Goal: Entertainment & Leisure: Browse casually

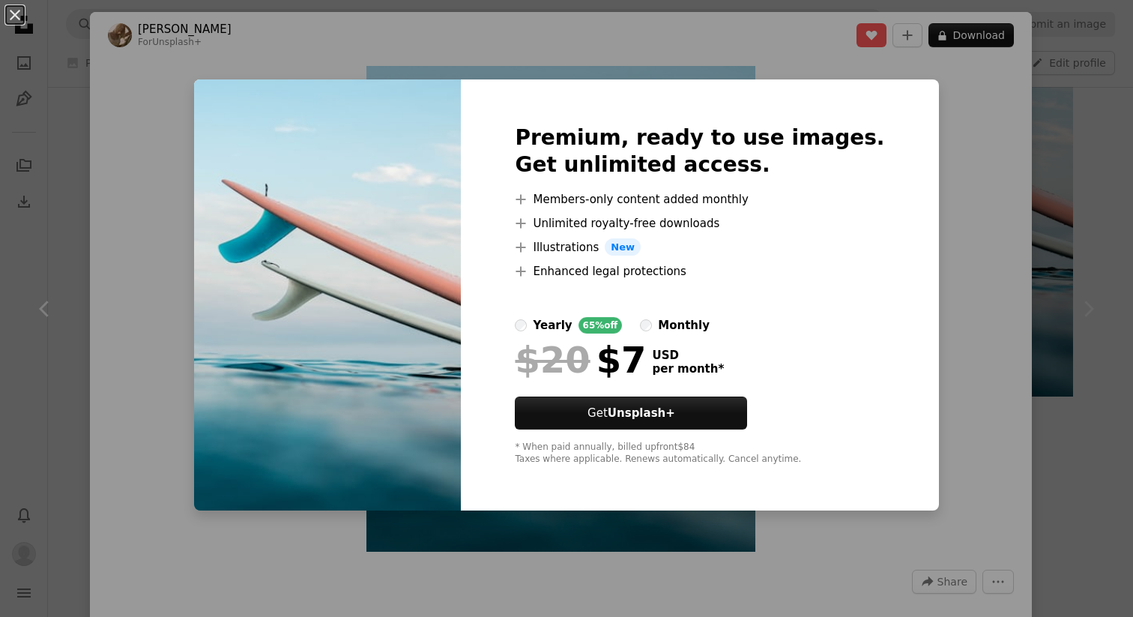
scroll to position [1110, 0]
click at [710, 325] on div "monthly" at bounding box center [684, 325] width 52 height 18
click at [956, 250] on div "An X shape Premium, ready to use images. Get unlimited access. A plus sign Memb…" at bounding box center [566, 308] width 1133 height 617
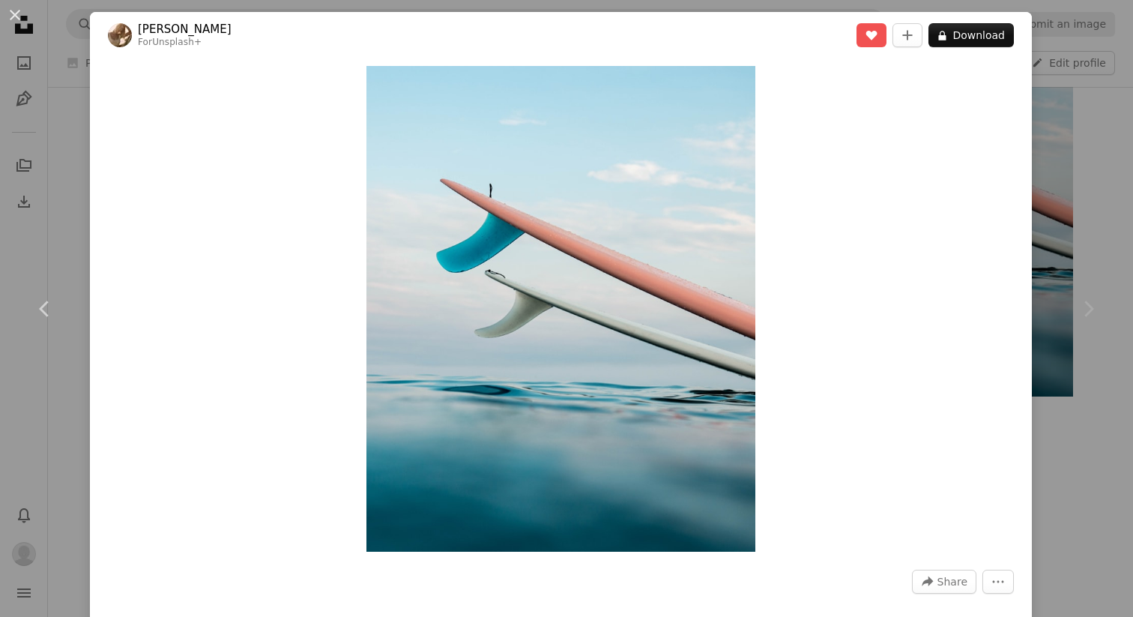
click at [1110, 199] on div "An X shape Chevron left Chevron right [PERSON_NAME] For Unsplash+ A heart A plu…" at bounding box center [566, 308] width 1133 height 617
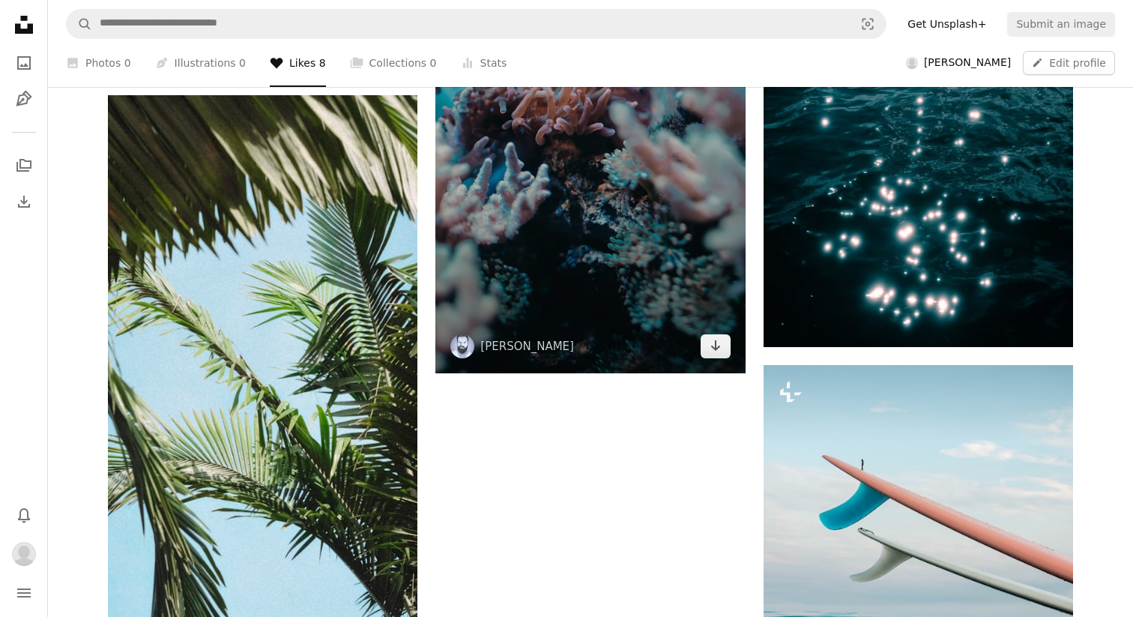
scroll to position [773, 0]
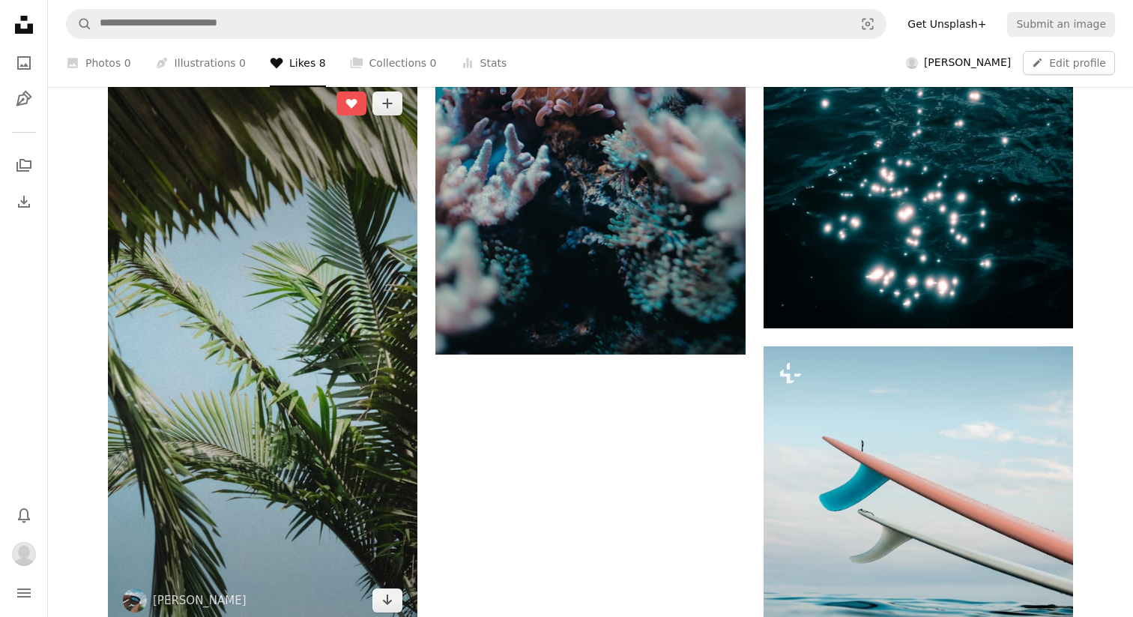
click at [213, 331] on img at bounding box center [263, 351] width 310 height 551
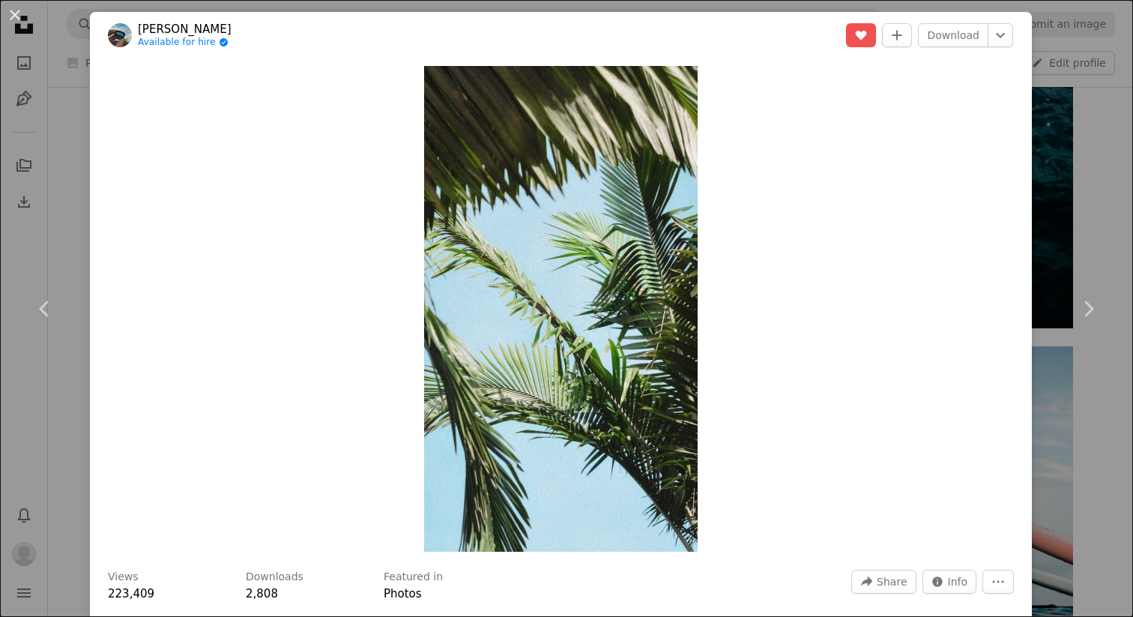
click at [1115, 205] on div "An X shape Chevron left Chevron right [PERSON_NAME] Available for hire A checkm…" at bounding box center [566, 308] width 1133 height 617
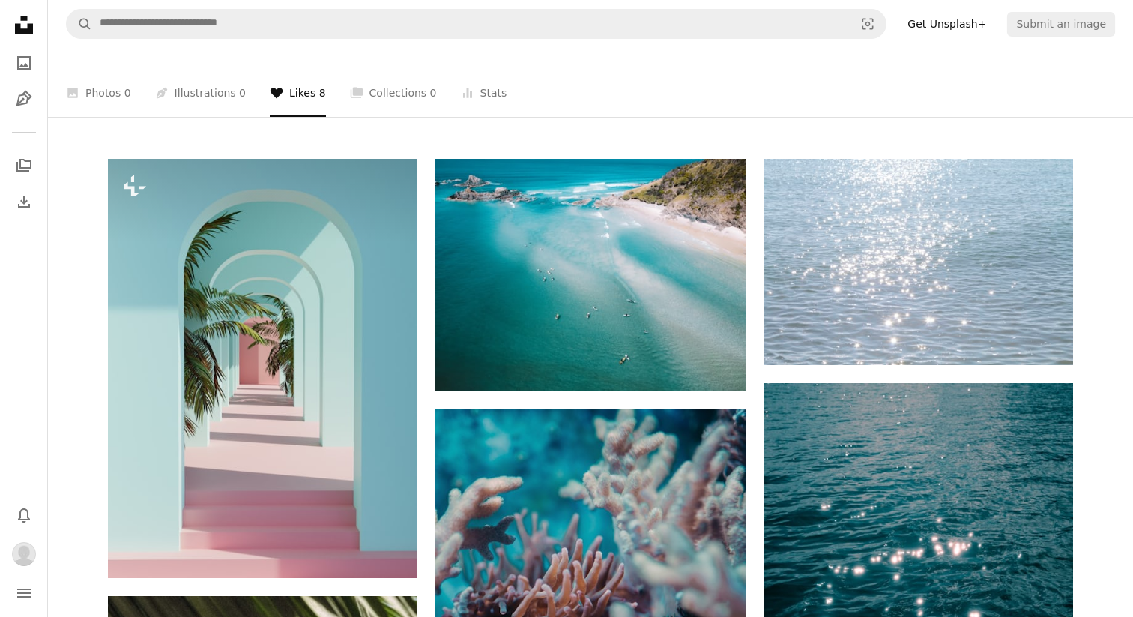
scroll to position [225, 0]
